Goal: Task Accomplishment & Management: Complete application form

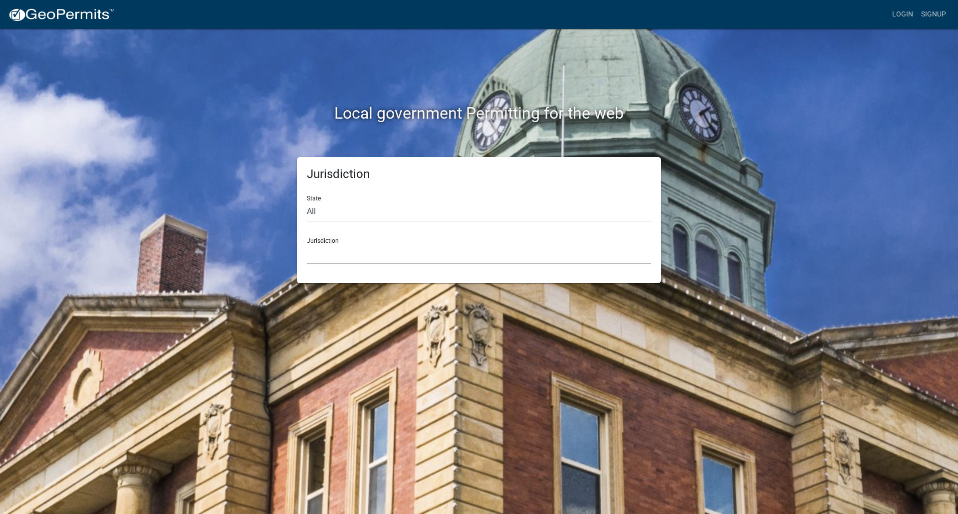
click at [340, 261] on select "[GEOGRAPHIC_DATA], [US_STATE] City of [GEOGRAPHIC_DATA], [US_STATE] [GEOGRAPHIC…" at bounding box center [479, 254] width 344 height 20
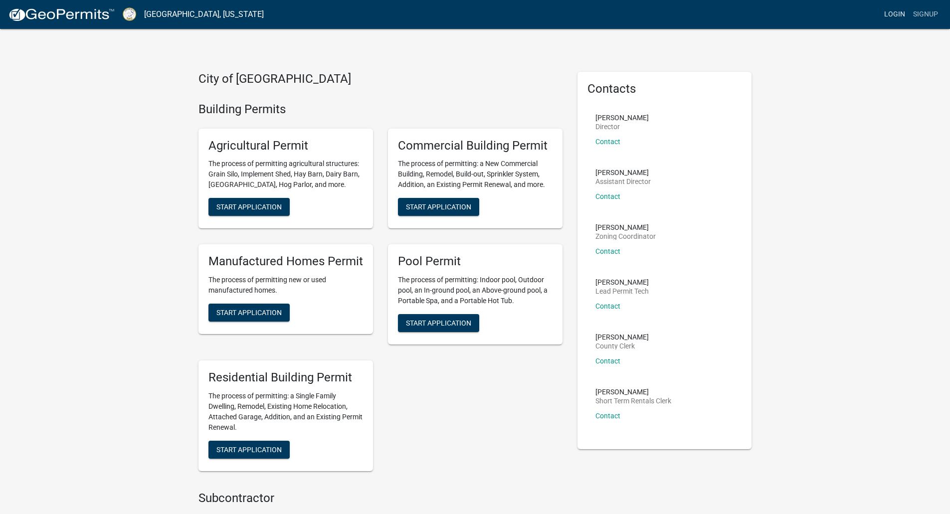
click at [889, 15] on link "Login" at bounding box center [895, 14] width 29 height 19
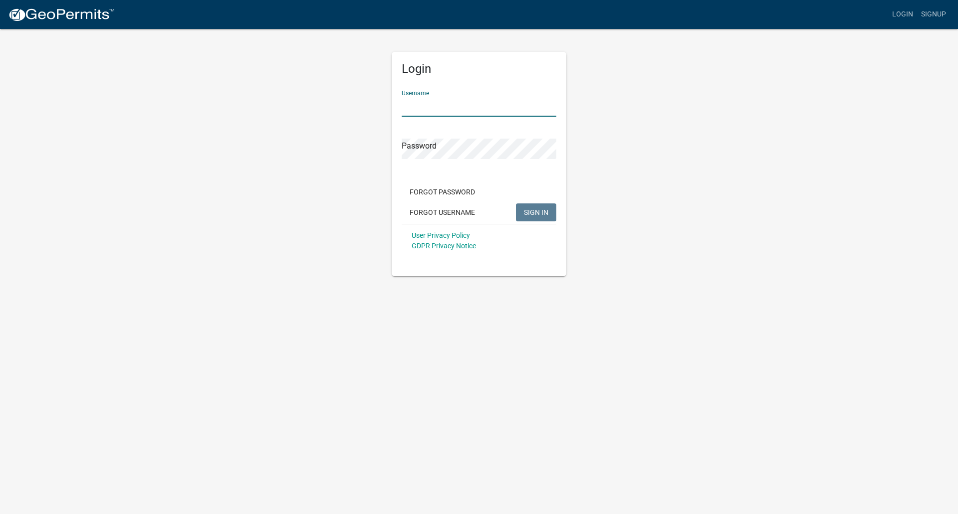
click at [455, 101] on input "Username" at bounding box center [479, 106] width 155 height 20
click at [516, 204] on button "SIGN IN" at bounding box center [536, 213] width 40 height 18
drag, startPoint x: 468, startPoint y: 111, endPoint x: 323, endPoint y: 111, distance: 144.7
click at [323, 111] on div "Login Username TeslaEnergy Password Forgot Password Forgot Username SIGN IN Use…" at bounding box center [479, 152] width 569 height 248
paste input "2024"
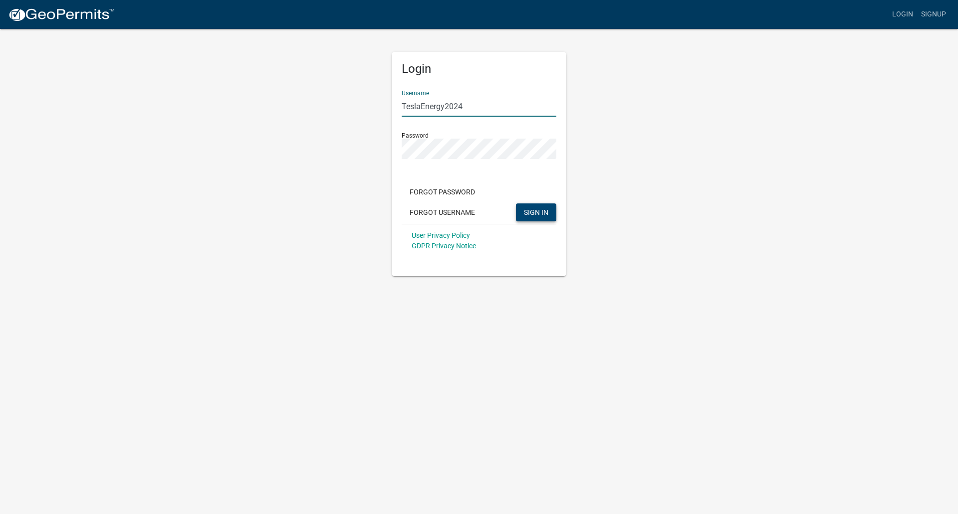
type input "TeslaEnergy2024"
click at [543, 217] on button "SIGN IN" at bounding box center [536, 213] width 40 height 18
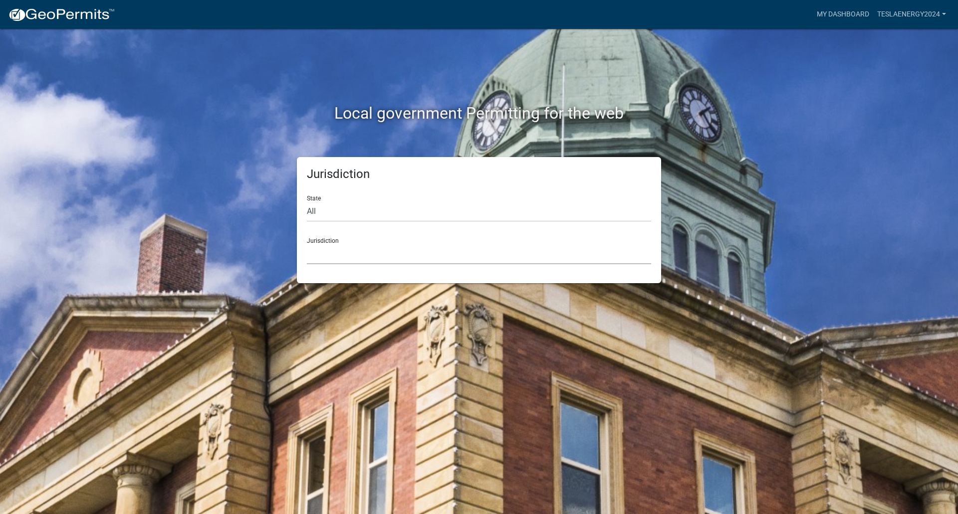
click at [334, 246] on select "[GEOGRAPHIC_DATA], [US_STATE] City of [GEOGRAPHIC_DATA], [US_STATE] [GEOGRAPHIC…" at bounding box center [479, 254] width 344 height 20
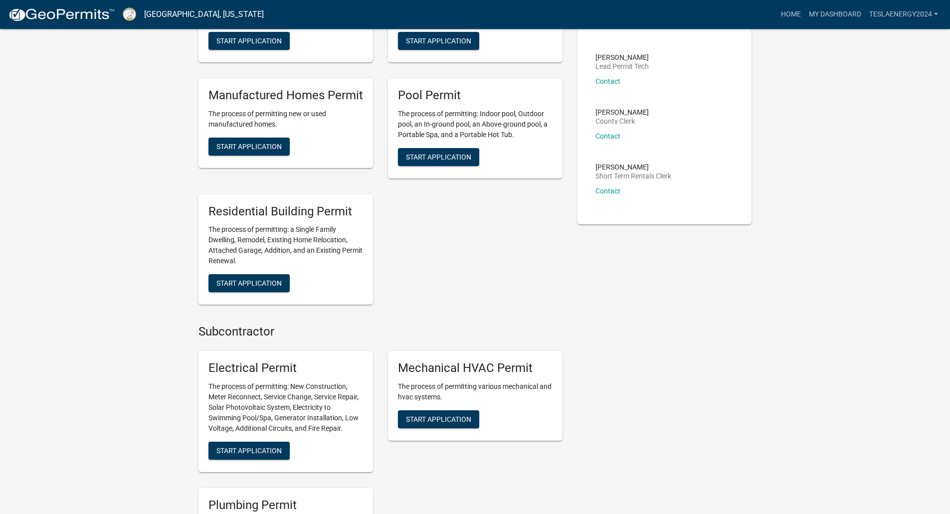
scroll to position [349, 0]
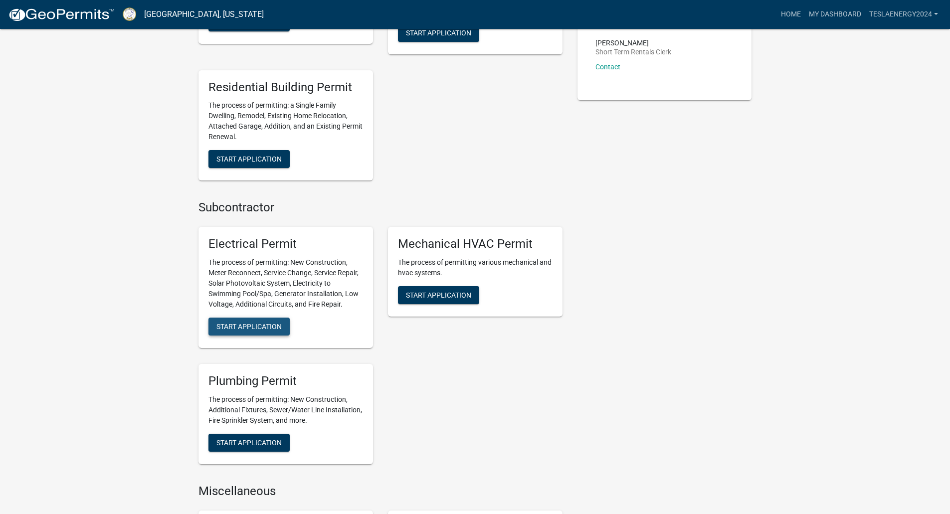
click at [245, 326] on span "Start Application" at bounding box center [249, 327] width 65 height 8
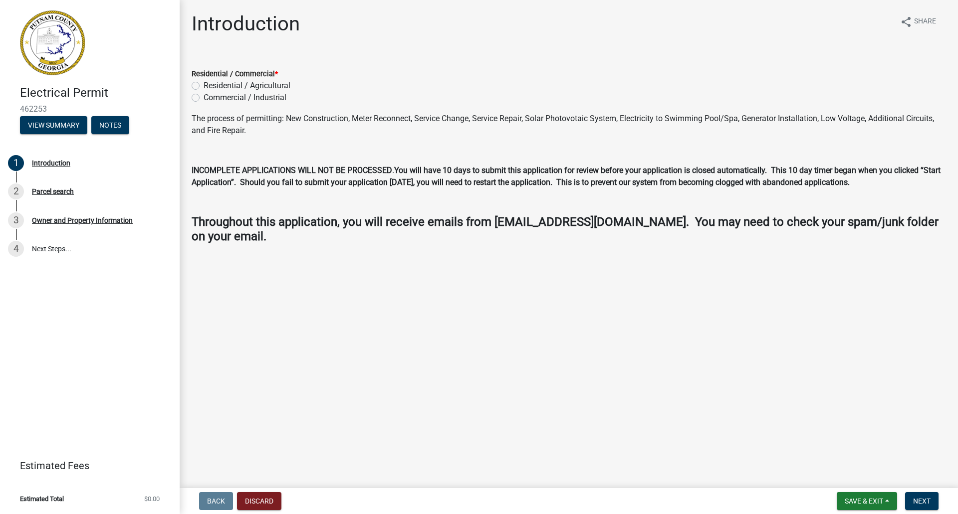
click at [190, 83] on div "Residential / Commercial * Residential / Agricultural Commercial / Industrial" at bounding box center [568, 80] width 769 height 48
click at [204, 85] on label "Residential / Agricultural" at bounding box center [247, 86] width 87 height 12
click at [204, 85] on input "Residential / Agricultural" at bounding box center [207, 83] width 6 height 6
radio input "true"
click at [269, 499] on button "Discard" at bounding box center [259, 501] width 44 height 18
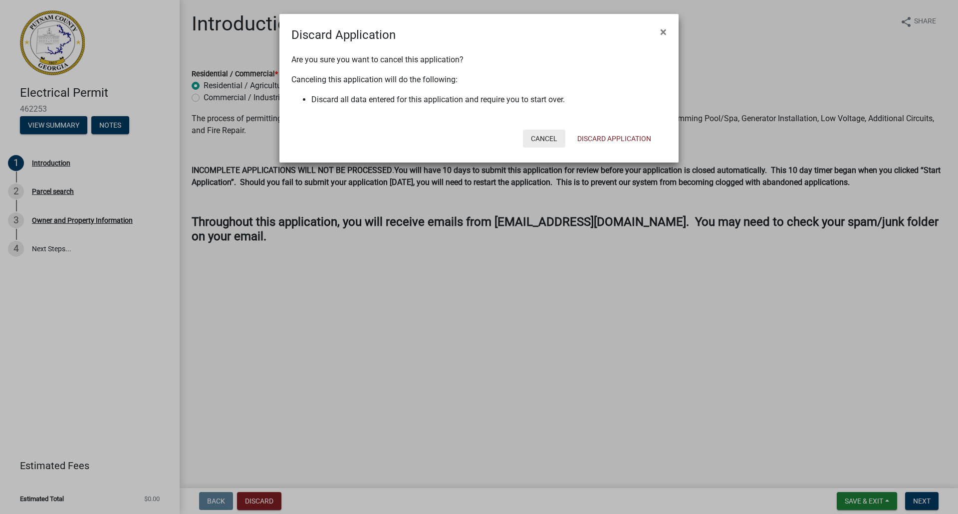
click at [544, 138] on button "Cancel" at bounding box center [544, 139] width 42 height 18
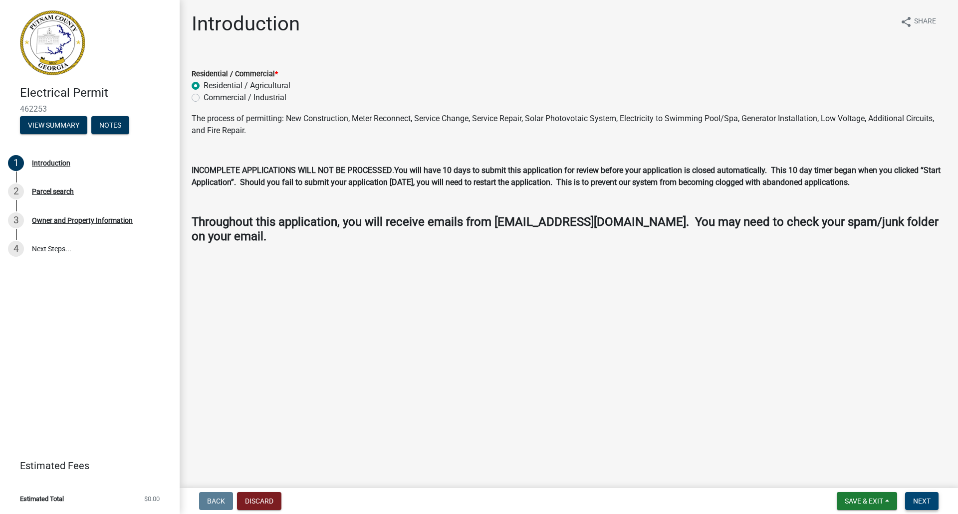
click at [927, 499] on span "Next" at bounding box center [921, 501] width 17 height 8
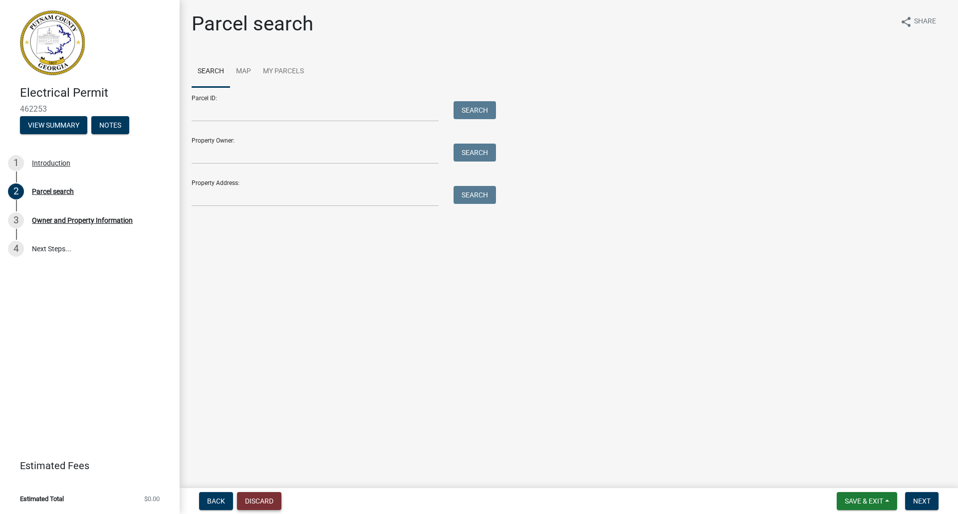
click at [270, 495] on button "Discard" at bounding box center [259, 501] width 44 height 18
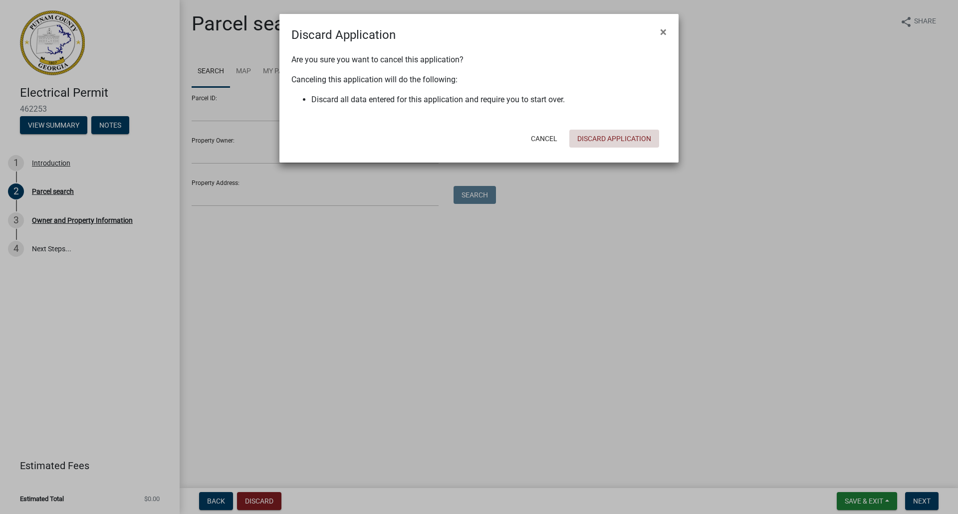
click at [616, 138] on button "Discard Application" at bounding box center [614, 139] width 90 height 18
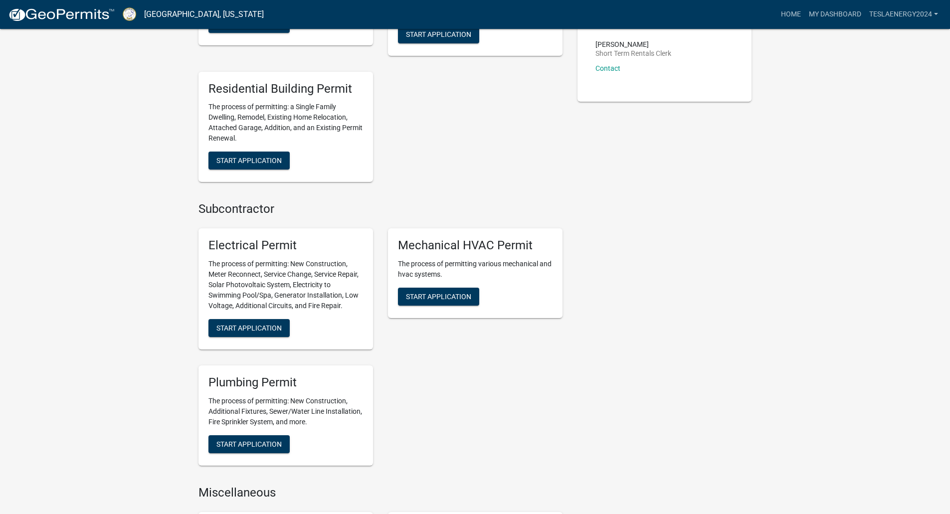
scroll to position [399, 0]
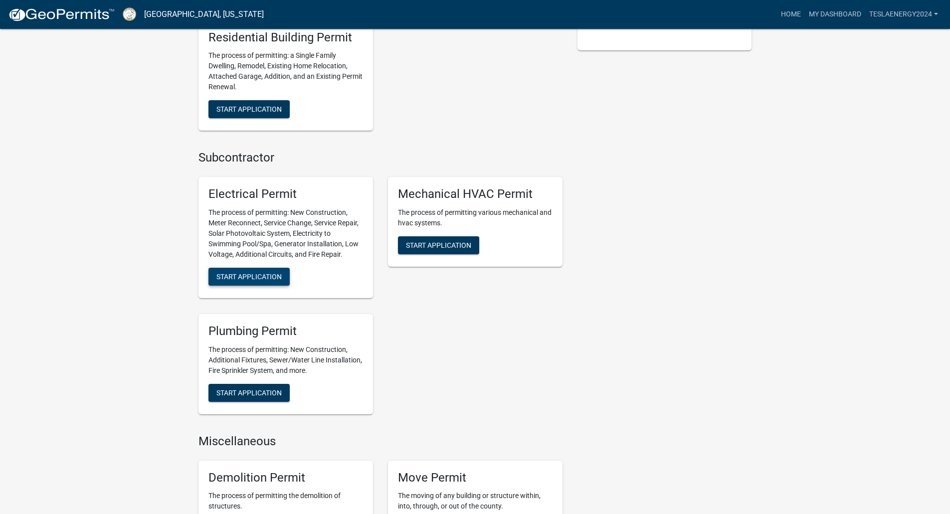
click at [260, 276] on span "Start Application" at bounding box center [249, 277] width 65 height 8
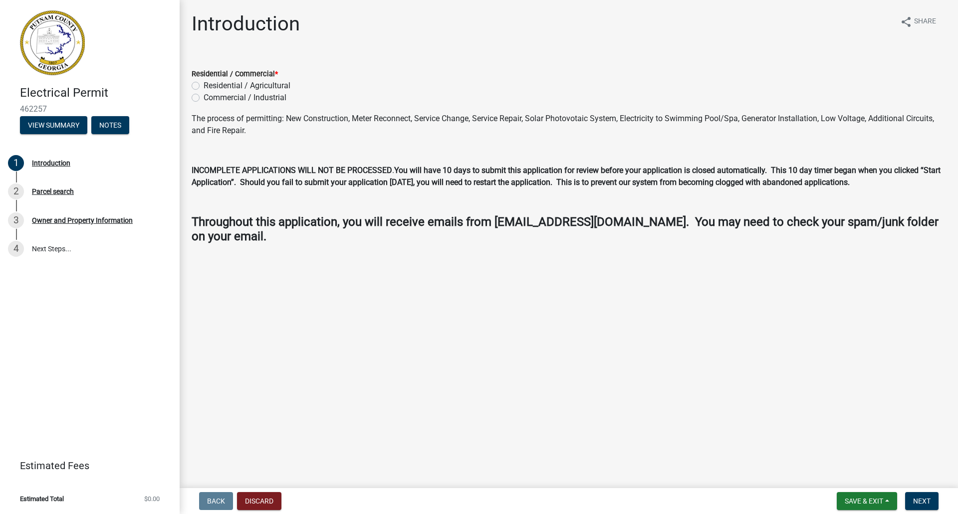
click at [204, 84] on label "Residential / Agricultural" at bounding box center [247, 86] width 87 height 12
click at [204, 84] on input "Residential / Agricultural" at bounding box center [207, 83] width 6 height 6
radio input "true"
click at [925, 499] on span "Next" at bounding box center [921, 501] width 17 height 8
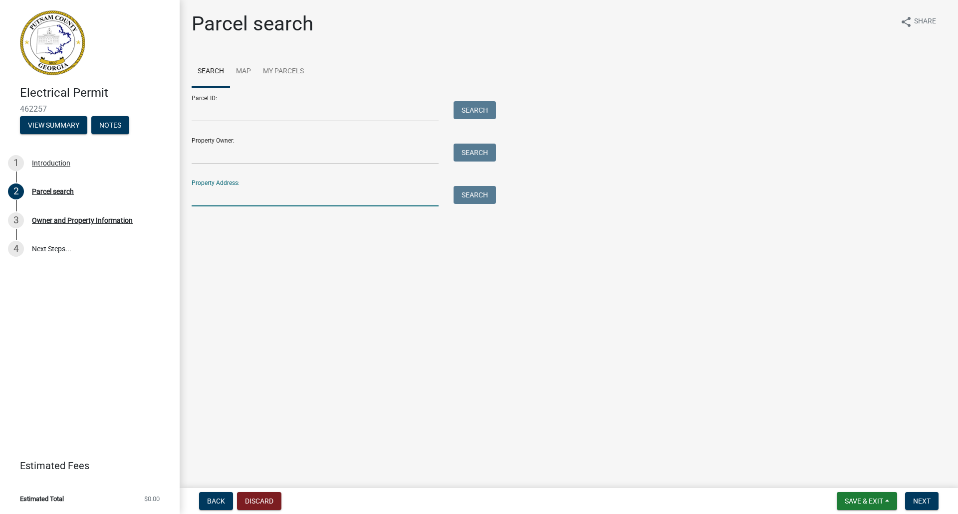
click at [277, 198] on input "Property Address:" at bounding box center [315, 196] width 247 height 20
paste input "103 Harmony Farms"
type input "103 Harmony Farms"
click at [474, 199] on button "Search" at bounding box center [475, 195] width 42 height 18
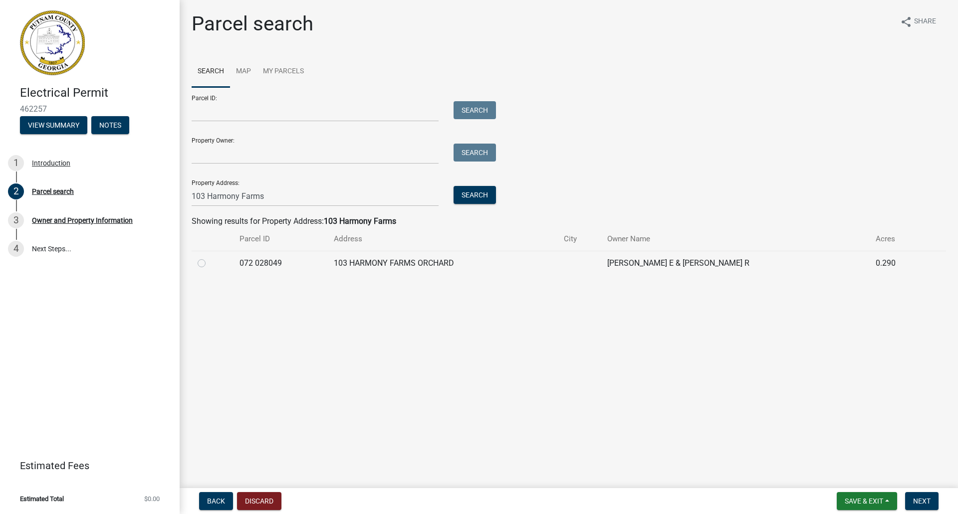
click at [210, 257] on label at bounding box center [210, 257] width 0 height 0
click at [210, 262] on 028049 "radio" at bounding box center [213, 260] width 6 height 6
radio 028049 "true"
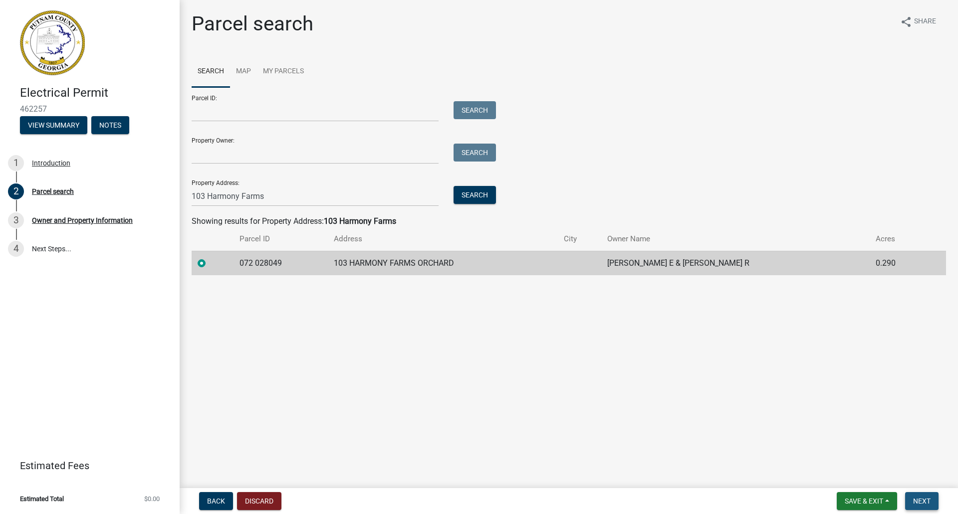
click at [927, 498] on span "Next" at bounding box center [921, 501] width 17 height 8
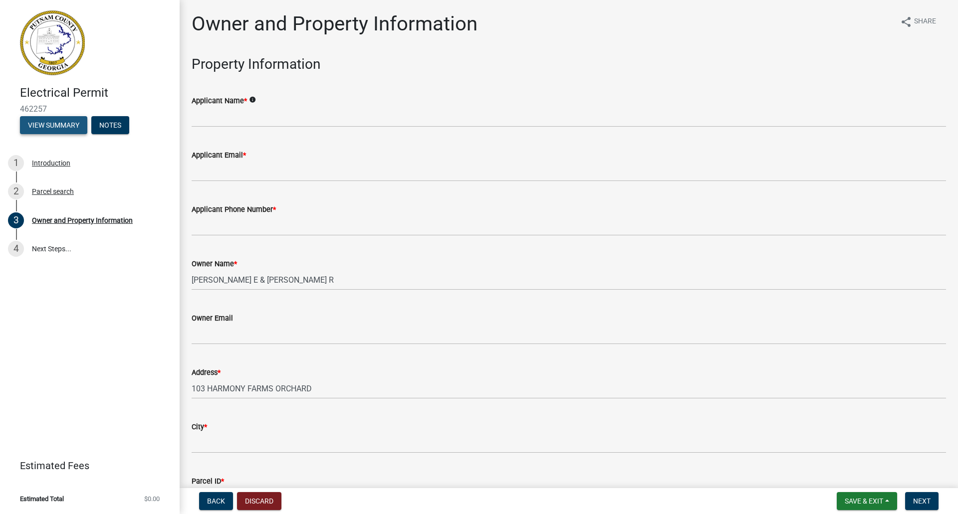
click at [54, 120] on button "View Summary" at bounding box center [53, 125] width 67 height 18
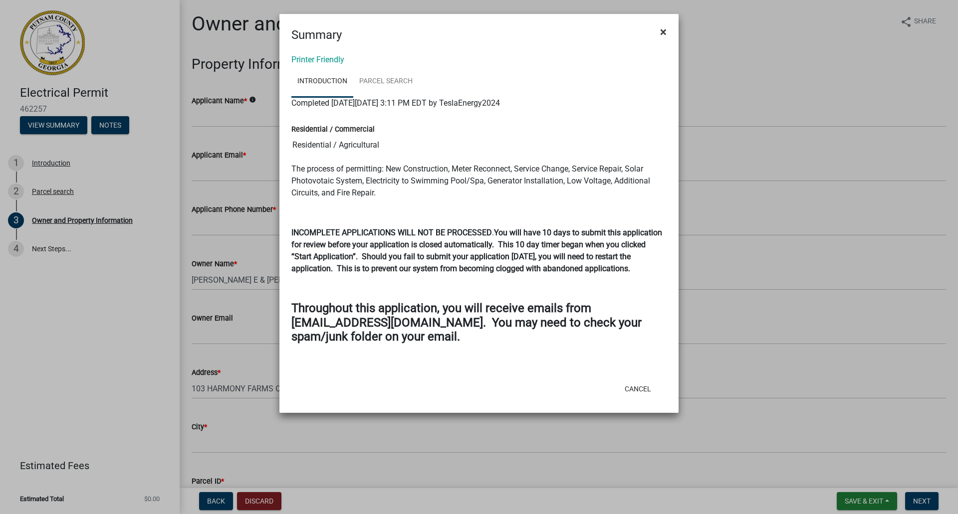
click at [664, 37] on span "×" at bounding box center [663, 32] width 6 height 14
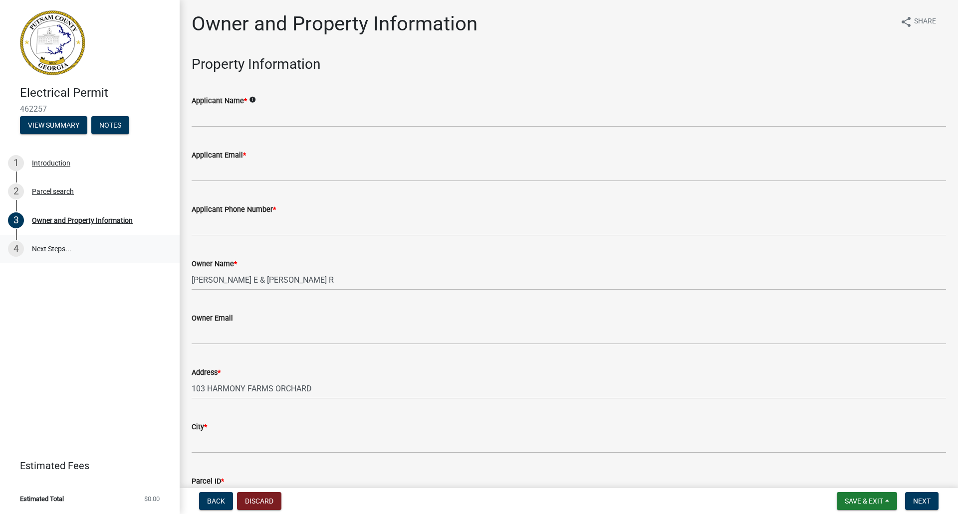
click at [61, 250] on link "4 Next Steps..." at bounding box center [90, 249] width 180 height 29
click at [253, 498] on button "Discard" at bounding box center [259, 501] width 44 height 18
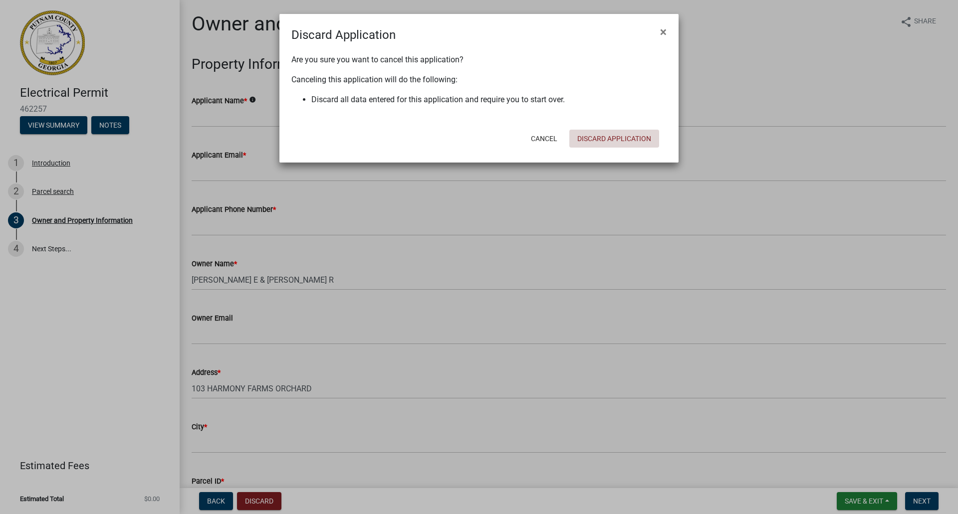
click at [600, 145] on button "Discard Application" at bounding box center [614, 139] width 90 height 18
